Goal: Answer question/provide support: Share knowledge or assist other users

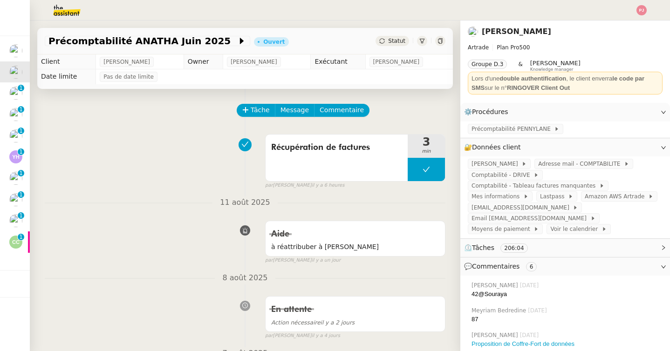
scroll to position [210, 0]
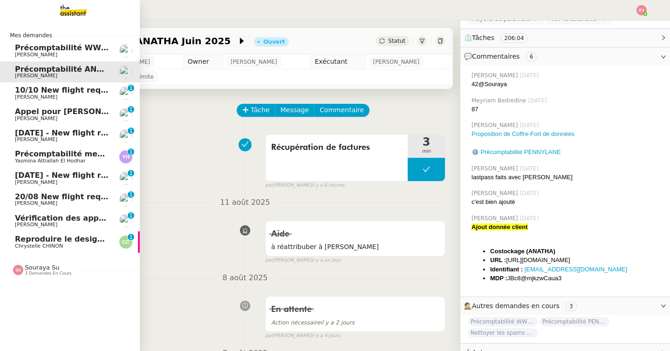
click at [61, 243] on span "Reproduire le design de la page web" at bounding box center [92, 239] width 154 height 9
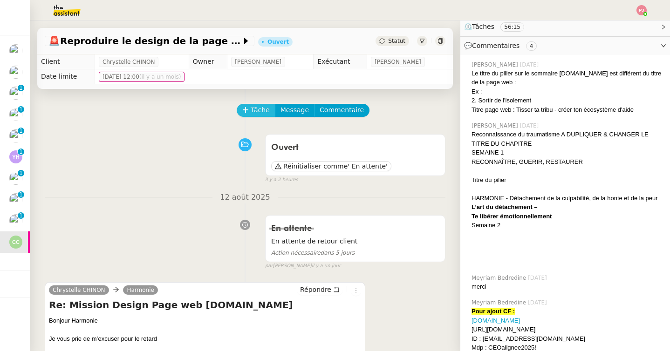
click at [250, 110] on button "Tâche" at bounding box center [256, 110] width 39 height 13
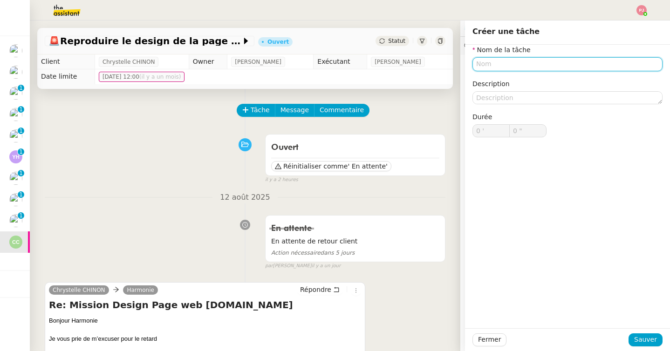
click at [509, 65] on input "text" at bounding box center [567, 64] width 190 height 14
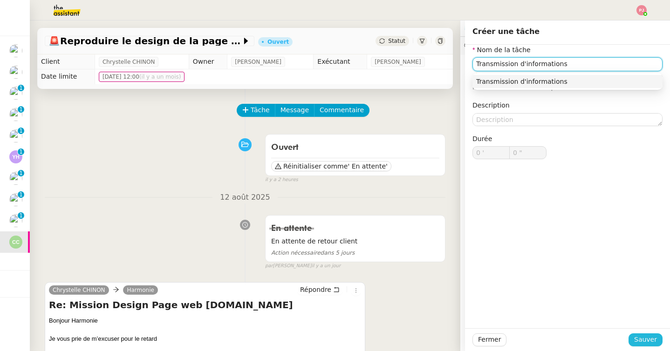
type input "Transmission d'informations"
click at [645, 339] on span "Sauver" at bounding box center [645, 339] width 23 height 11
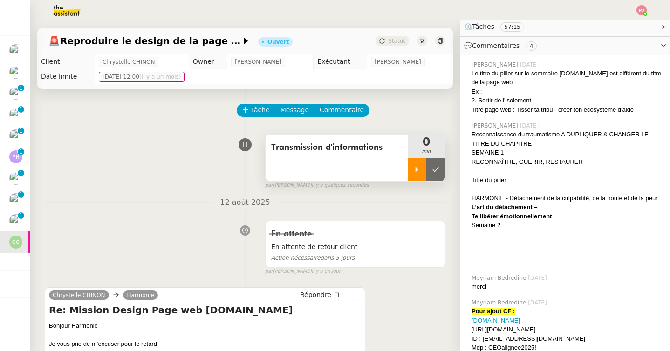
click at [418, 163] on div at bounding box center [417, 169] width 19 height 23
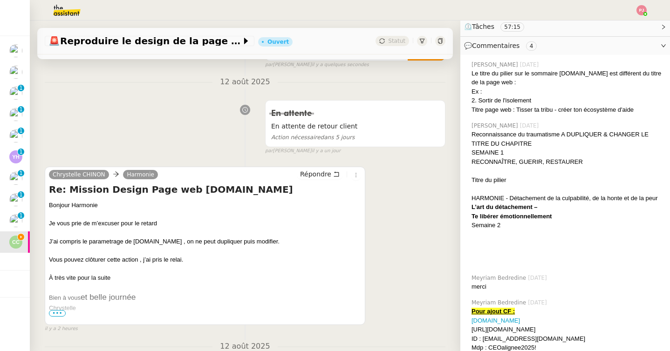
scroll to position [125, 0]
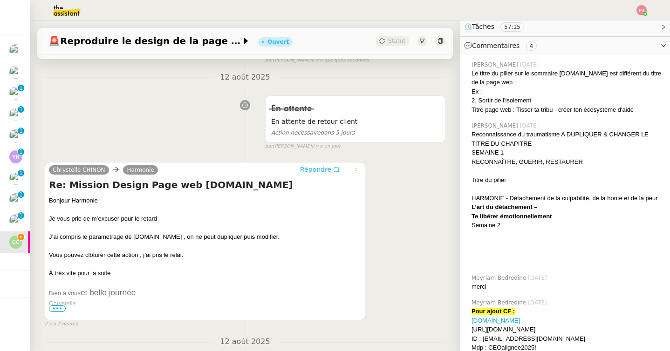
click at [318, 166] on span "Répondre" at bounding box center [315, 169] width 31 height 9
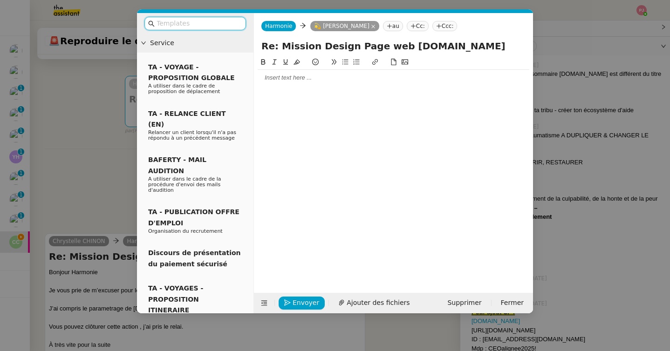
click at [284, 78] on div at bounding box center [394, 78] width 272 height 8
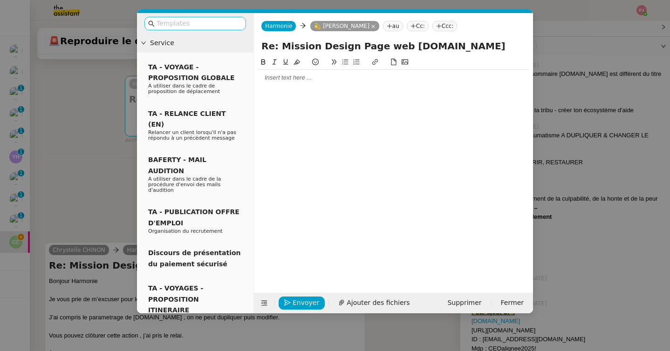
click at [206, 25] on input "text" at bounding box center [199, 23] width 84 height 11
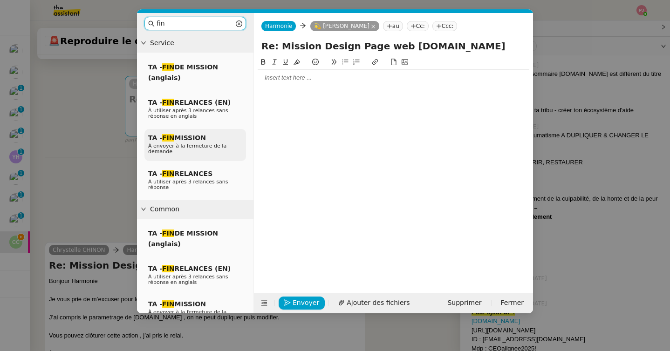
type input "fin"
click at [187, 138] on span "TA - FIN MISSION" at bounding box center [177, 137] width 58 height 7
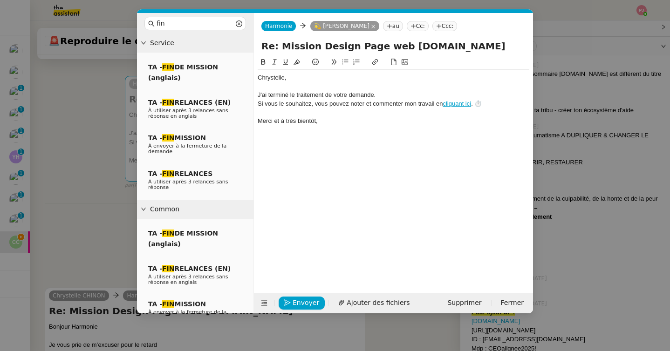
click at [259, 78] on div "﻿Chrystelle﻿," at bounding box center [394, 78] width 272 height 8
click at [316, 75] on div "﻿Bonjour Chrystelle﻿," at bounding box center [394, 78] width 272 height 8
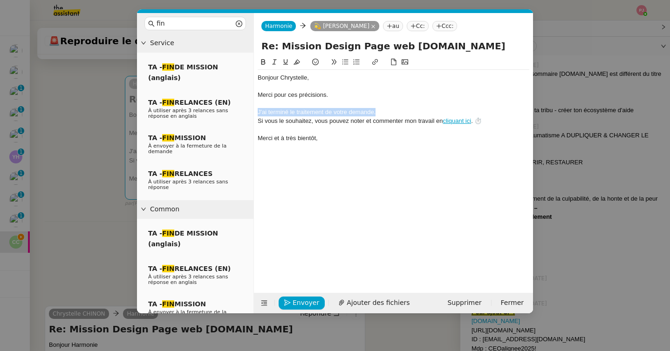
drag, startPoint x: 380, startPoint y: 110, endPoint x: 257, endPoint y: 112, distance: 123.0
click at [258, 112] on div "J'ai terminé le traitement de votre demande." at bounding box center [394, 112] width 272 height 8
click at [295, 302] on span "Envoyer" at bounding box center [306, 303] width 27 height 11
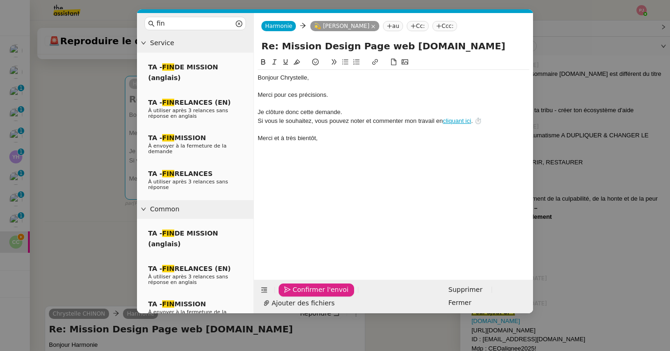
click at [295, 295] on span "Confirmer l'envoi" at bounding box center [321, 290] width 56 height 11
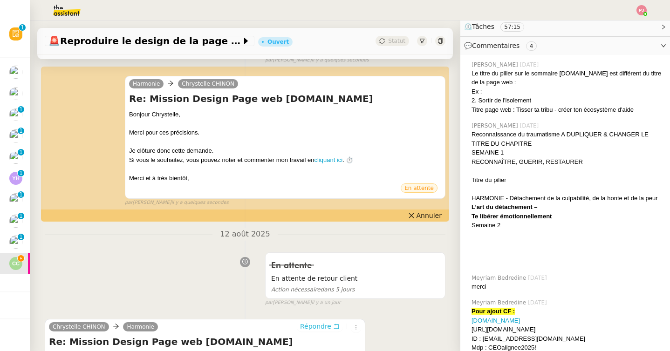
scroll to position [0, 0]
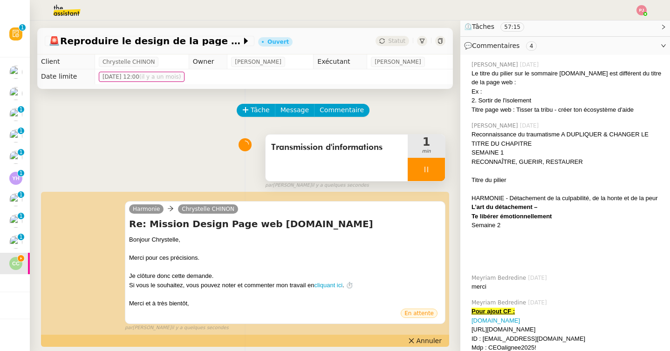
click at [424, 163] on div at bounding box center [426, 169] width 37 height 23
click at [437, 168] on icon at bounding box center [435, 169] width 7 height 5
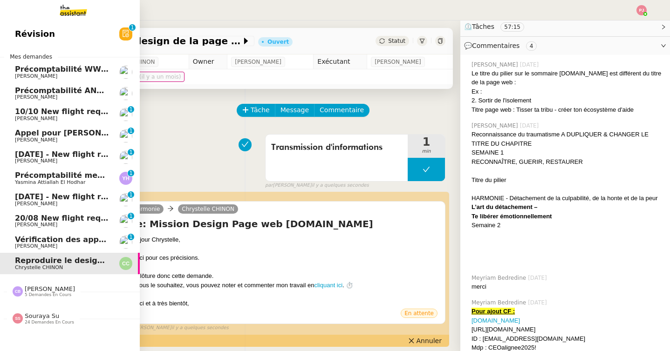
click at [81, 184] on span "Yasmina Attiallah El Hodhar" at bounding box center [50, 182] width 70 height 6
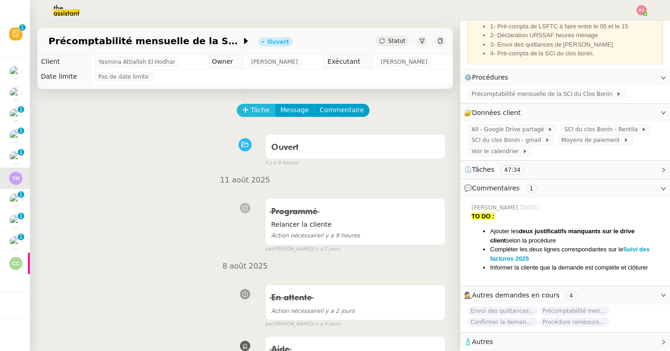
click at [260, 113] on span "Tâche" at bounding box center [260, 110] width 19 height 11
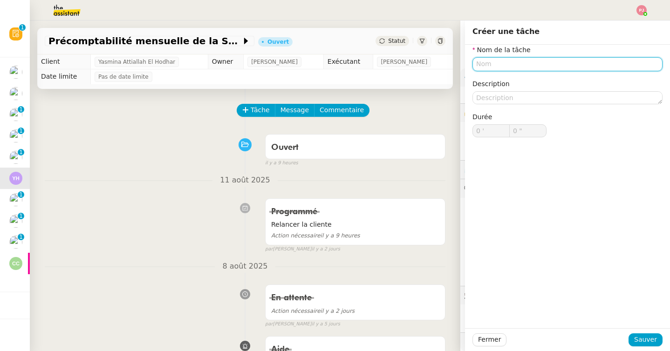
click at [485, 61] on input "text" at bounding box center [567, 64] width 190 height 14
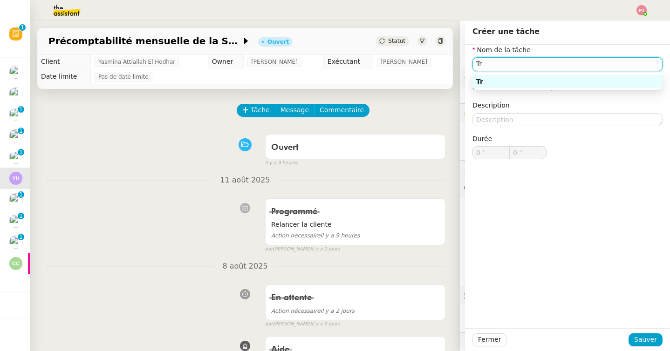
type input "T"
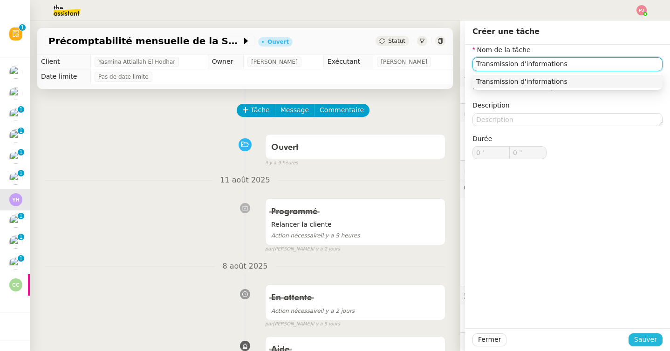
type input "Transmission d'informations"
click at [649, 339] on span "Sauver" at bounding box center [645, 339] width 23 height 11
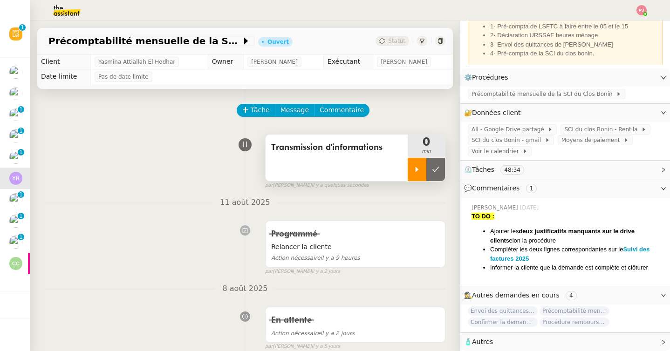
click at [414, 170] on icon at bounding box center [416, 169] width 7 height 7
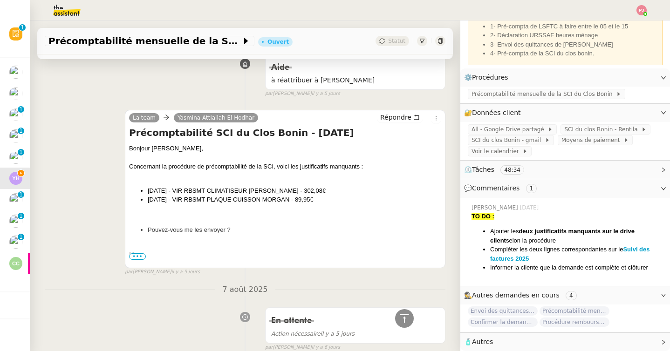
scroll to position [307, 0]
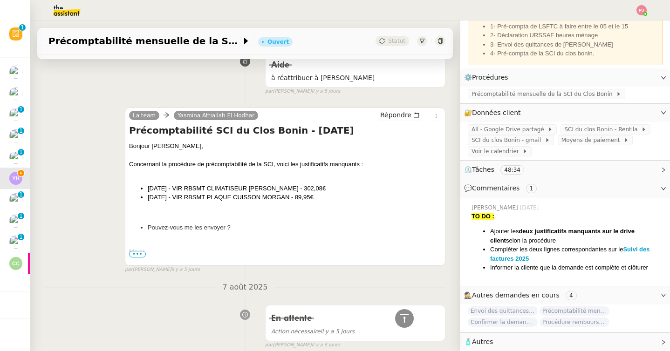
click at [136, 256] on span "•••" at bounding box center [137, 254] width 17 height 7
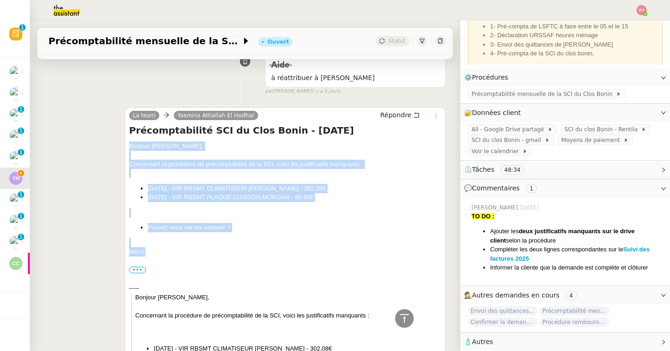
drag, startPoint x: 150, startPoint y: 253, endPoint x: 127, endPoint y: 148, distance: 108.2
copy div "Bonjour [PERSON_NAME], Concernant la procédure de précomptabilité de la SCI, vo…"
click at [397, 116] on span "Répondre" at bounding box center [395, 114] width 31 height 9
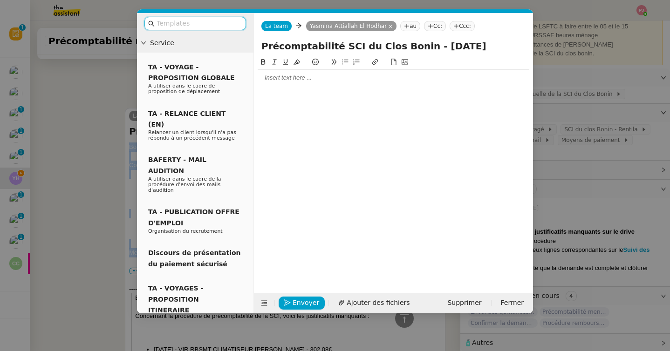
scroll to position [68, 0]
click at [320, 76] on div at bounding box center [394, 78] width 272 height 8
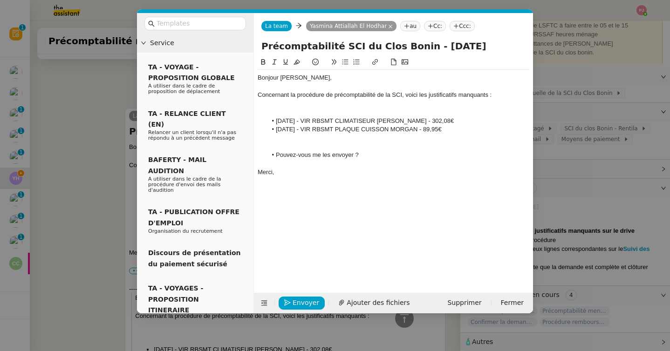
scroll to position [500, 0]
click at [323, 110] on div at bounding box center [394, 112] width 272 height 8
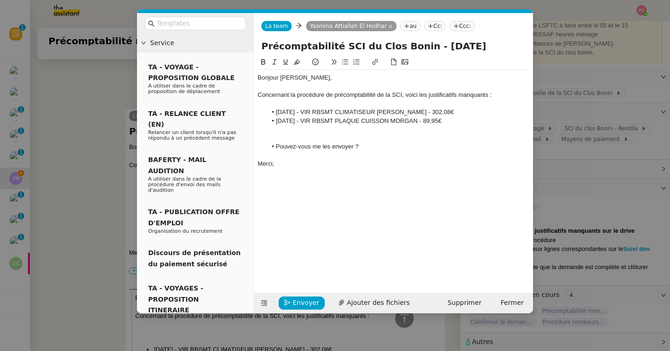
click at [324, 139] on div at bounding box center [394, 138] width 272 height 8
click at [312, 307] on span "Envoyer" at bounding box center [306, 303] width 27 height 11
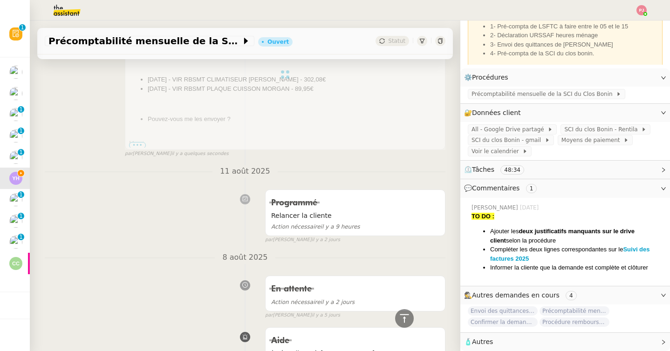
scroll to position [0, 0]
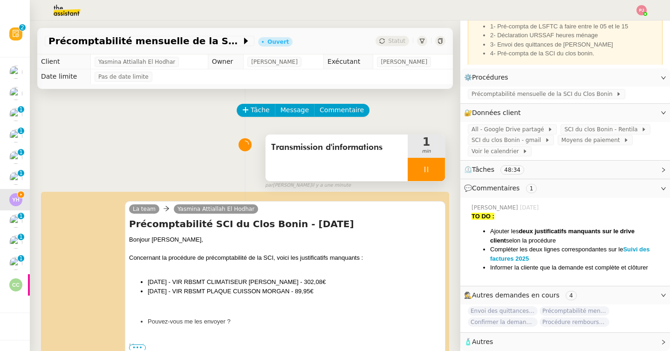
click at [426, 171] on icon at bounding box center [426, 169] width 7 height 7
click at [437, 172] on icon at bounding box center [435, 169] width 7 height 7
